Goal: Information Seeking & Learning: Learn about a topic

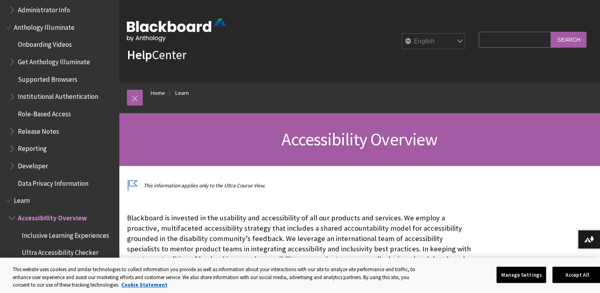
scroll to position [487, 0]
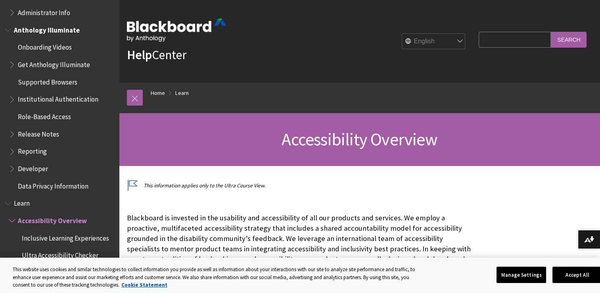
click at [58, 80] on span "Supported Browsers" at bounding box center [47, 80] width 59 height 11
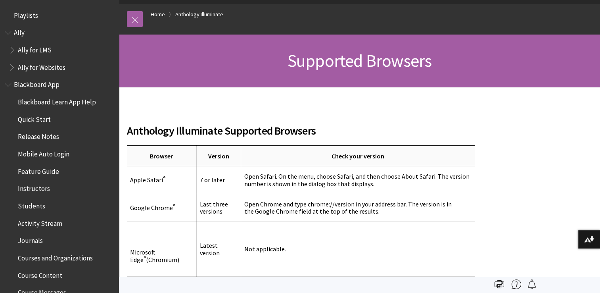
scroll to position [78, 0]
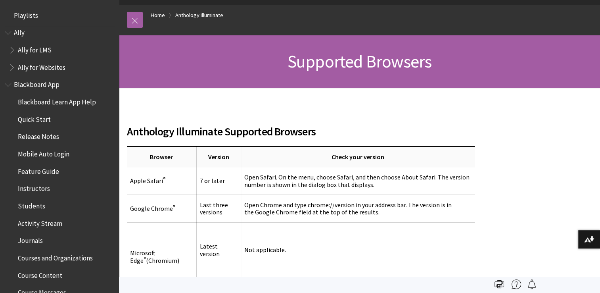
click at [35, 69] on span "Ally for Websites" at bounding box center [42, 66] width 48 height 11
